Goal: Complete application form

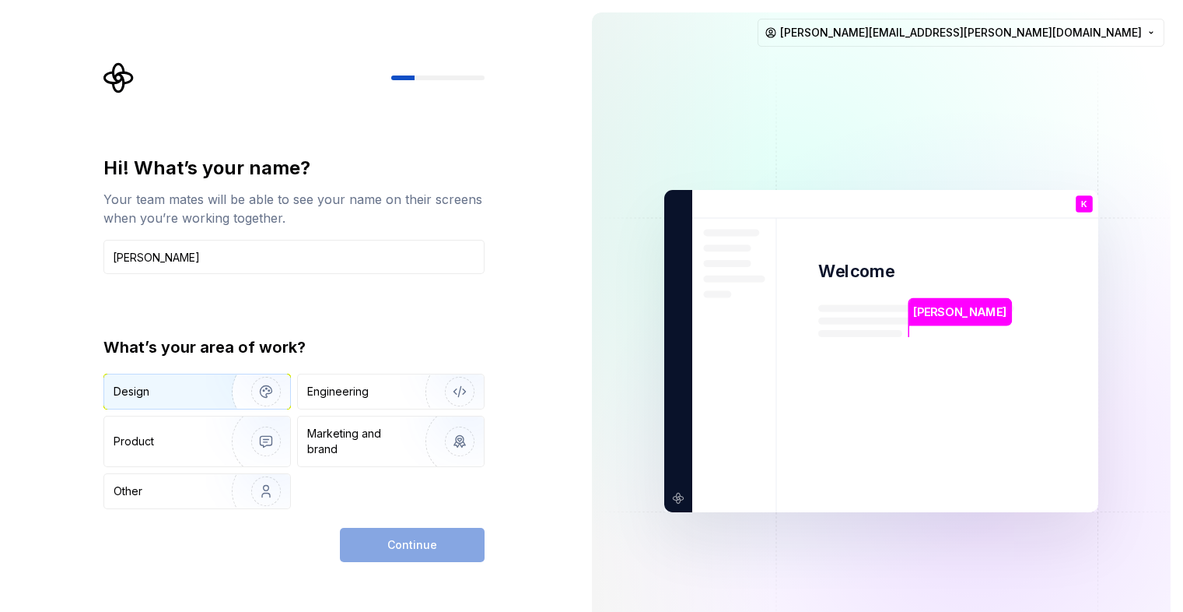
type input "[PERSON_NAME]"
click at [268, 396] on img "button" at bounding box center [256, 391] width 100 height 104
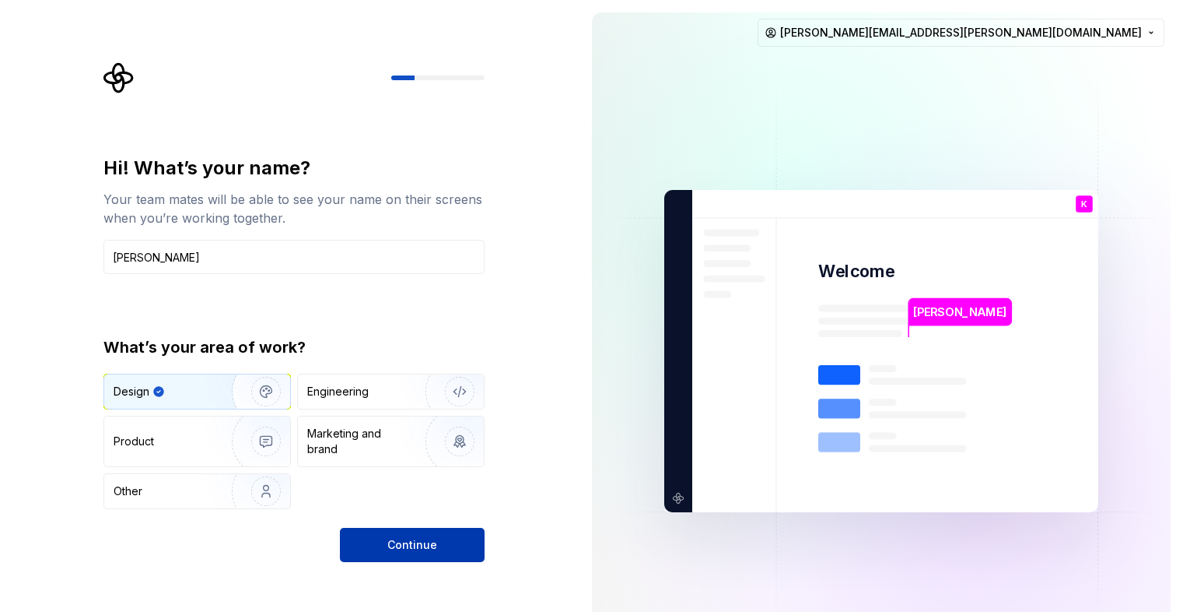
click at [413, 542] on span "Continue" at bounding box center [412, 545] width 50 height 16
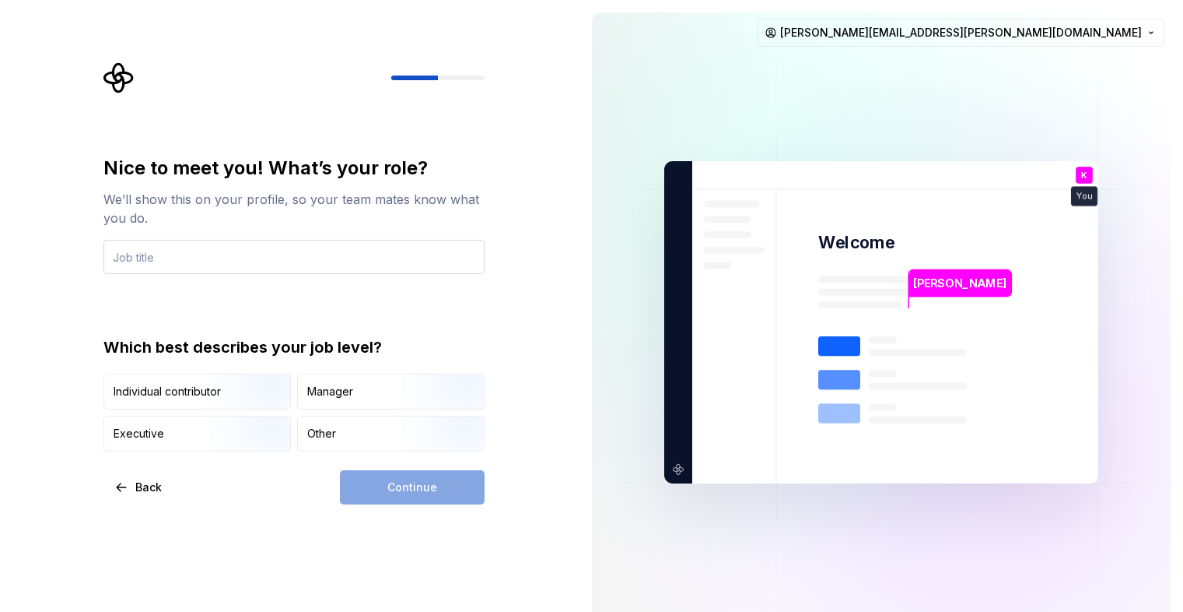
click at [408, 253] on input "text" at bounding box center [293, 257] width 381 height 34
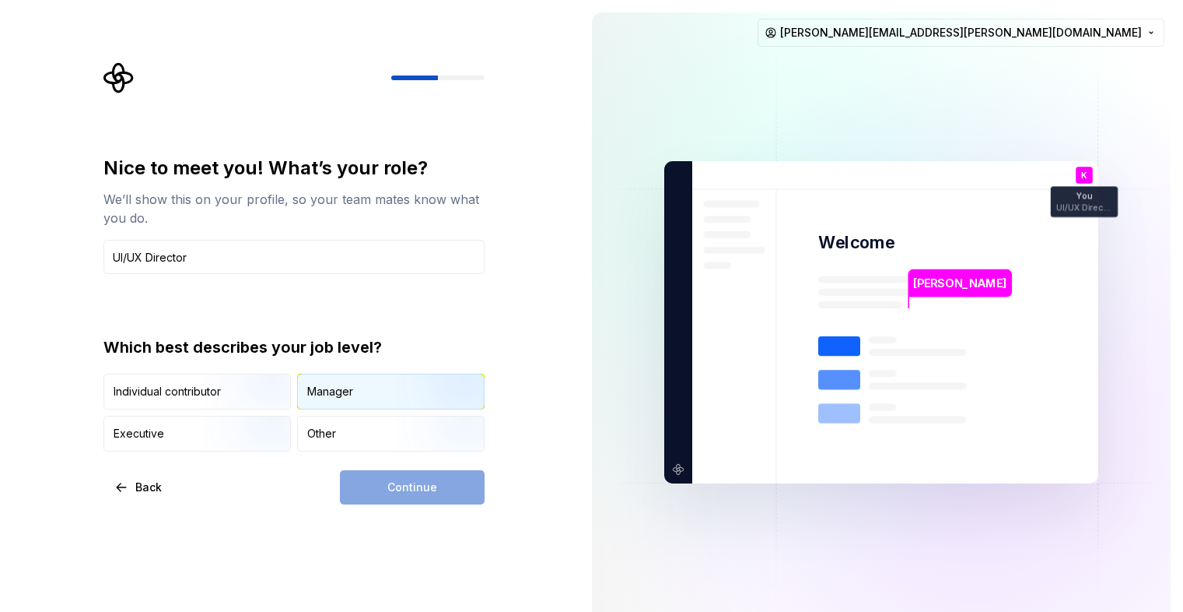
type input "UI/UX Director"
click at [374, 403] on div "Manager" at bounding box center [391, 391] width 186 height 34
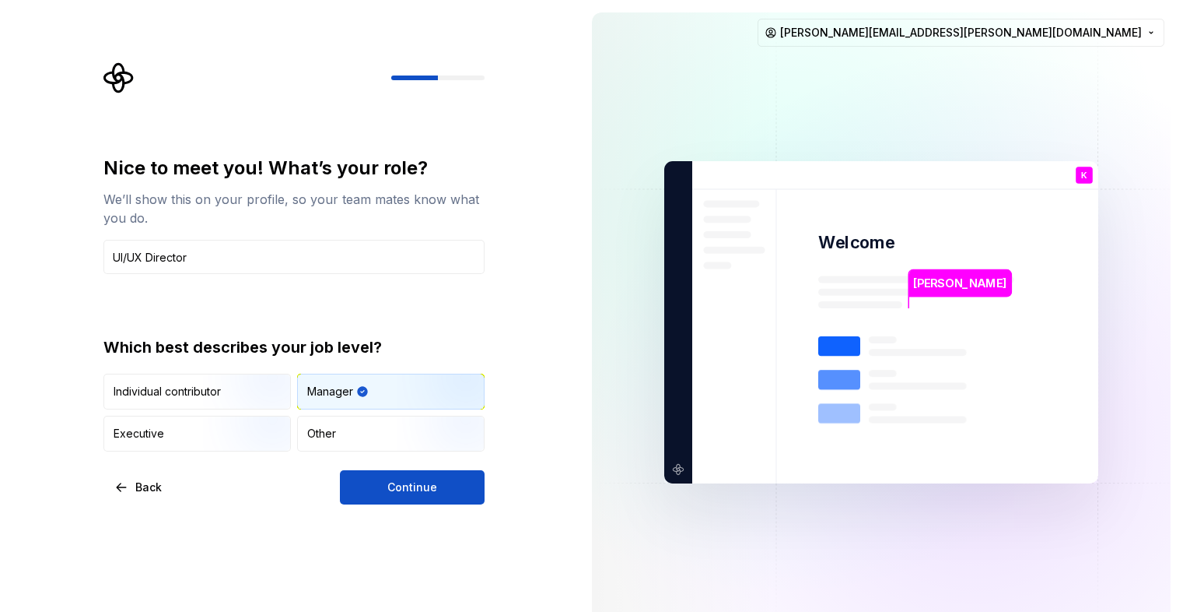
click at [421, 493] on span "Continue" at bounding box center [412, 487] width 50 height 16
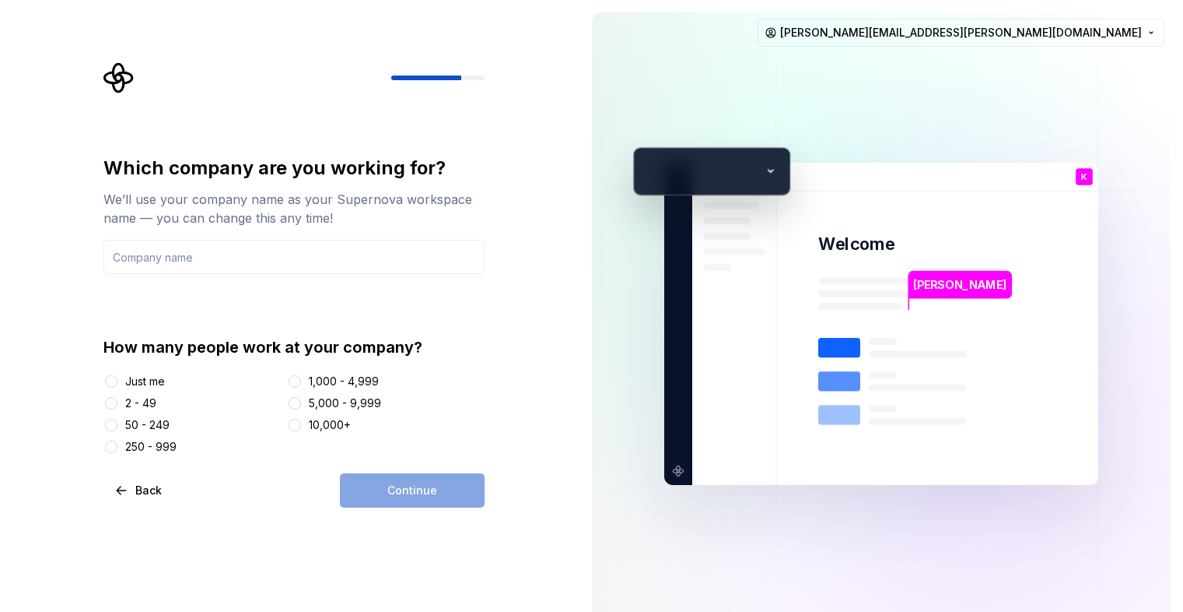
click at [163, 447] on div "250 - 999" at bounding box center [150, 447] width 51 height 16
click at [117, 447] on button "250 - 999" at bounding box center [111, 446] width 12 height 12
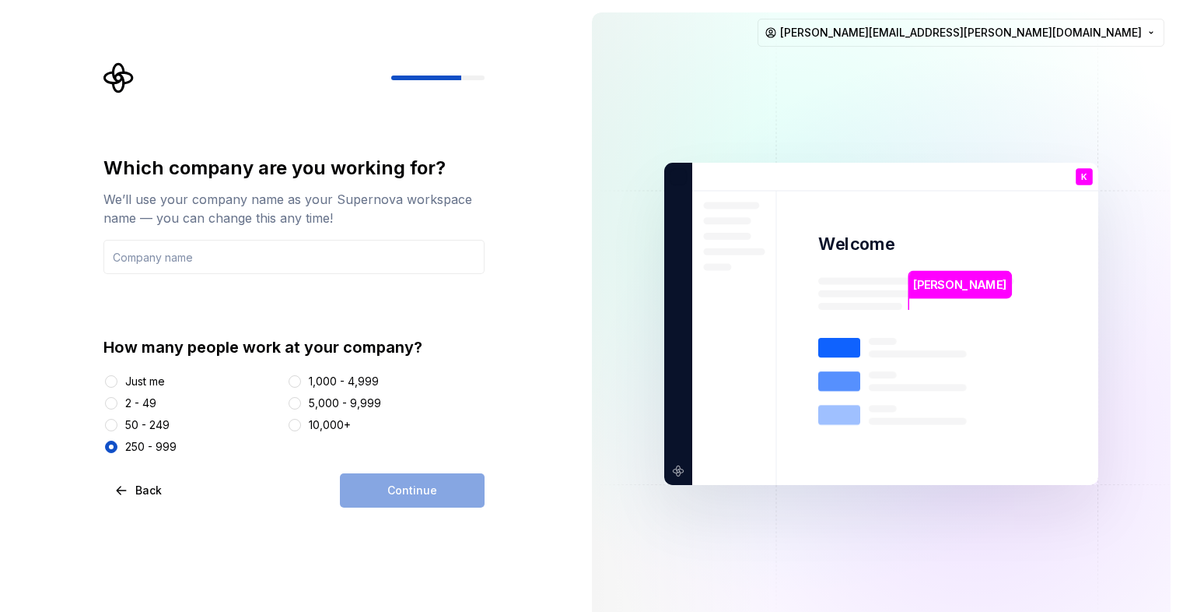
click at [445, 499] on div "Continue" at bounding box center [412, 490] width 145 height 34
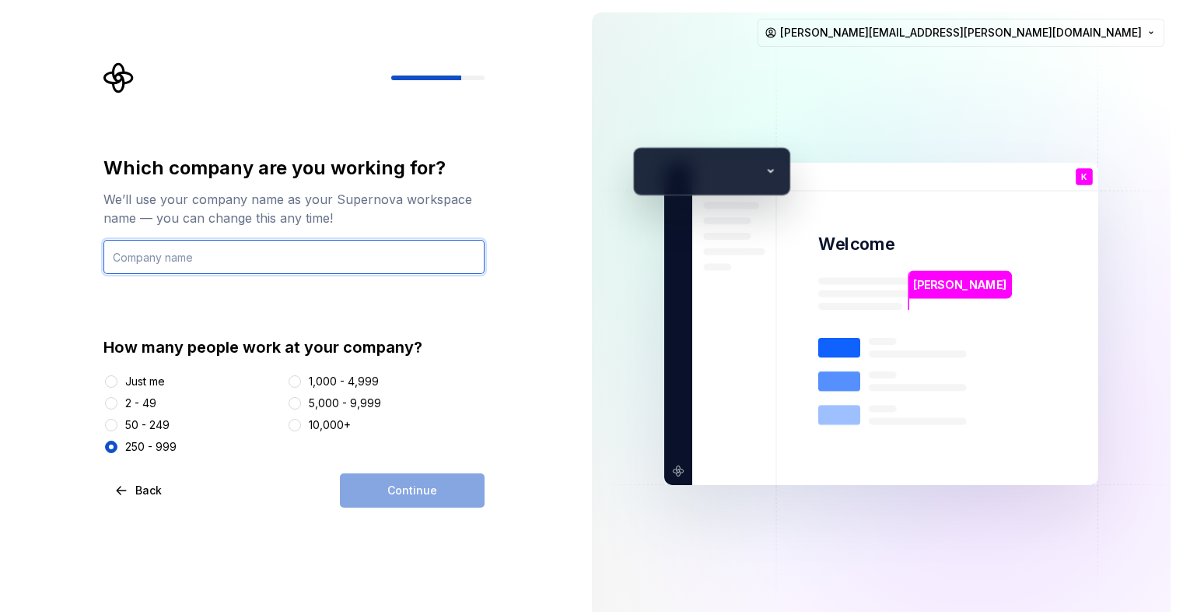
click at [394, 262] on input "text" at bounding box center [293, 257] width 381 height 34
type input "Aristocrat"
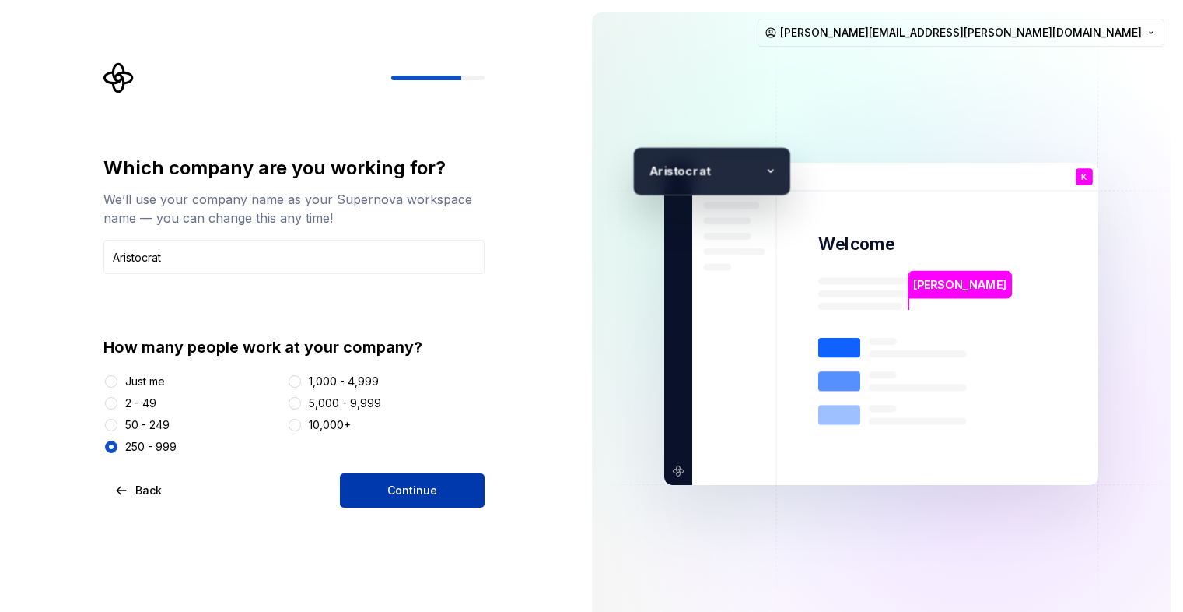
click at [396, 494] on span "Continue" at bounding box center [412, 490] width 50 height 16
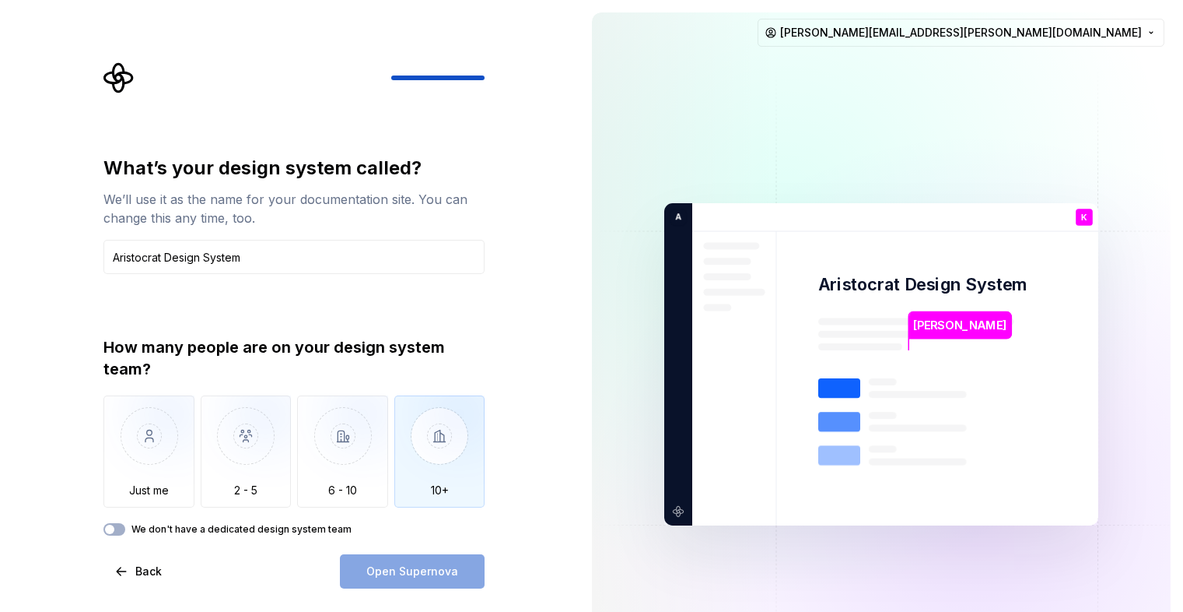
type input "Aristocrat Design System"
click at [433, 454] on img "button" at bounding box center [439, 447] width 91 height 104
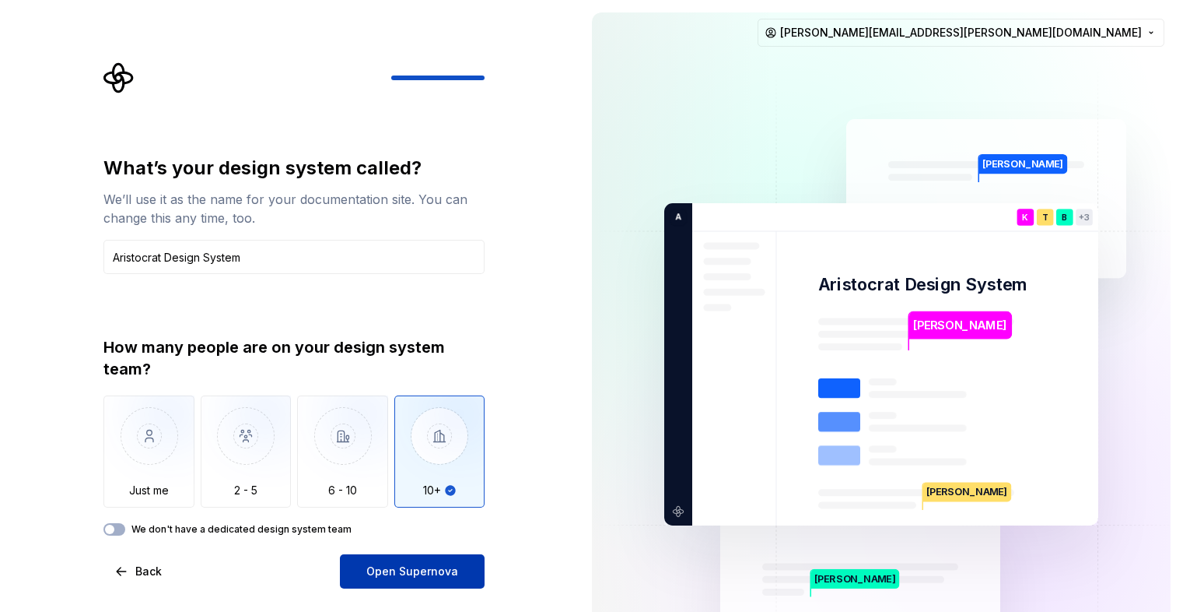
click at [424, 577] on span "Open Supernova" at bounding box center [412, 571] width 92 height 16
